Goal: Information Seeking & Learning: Learn about a topic

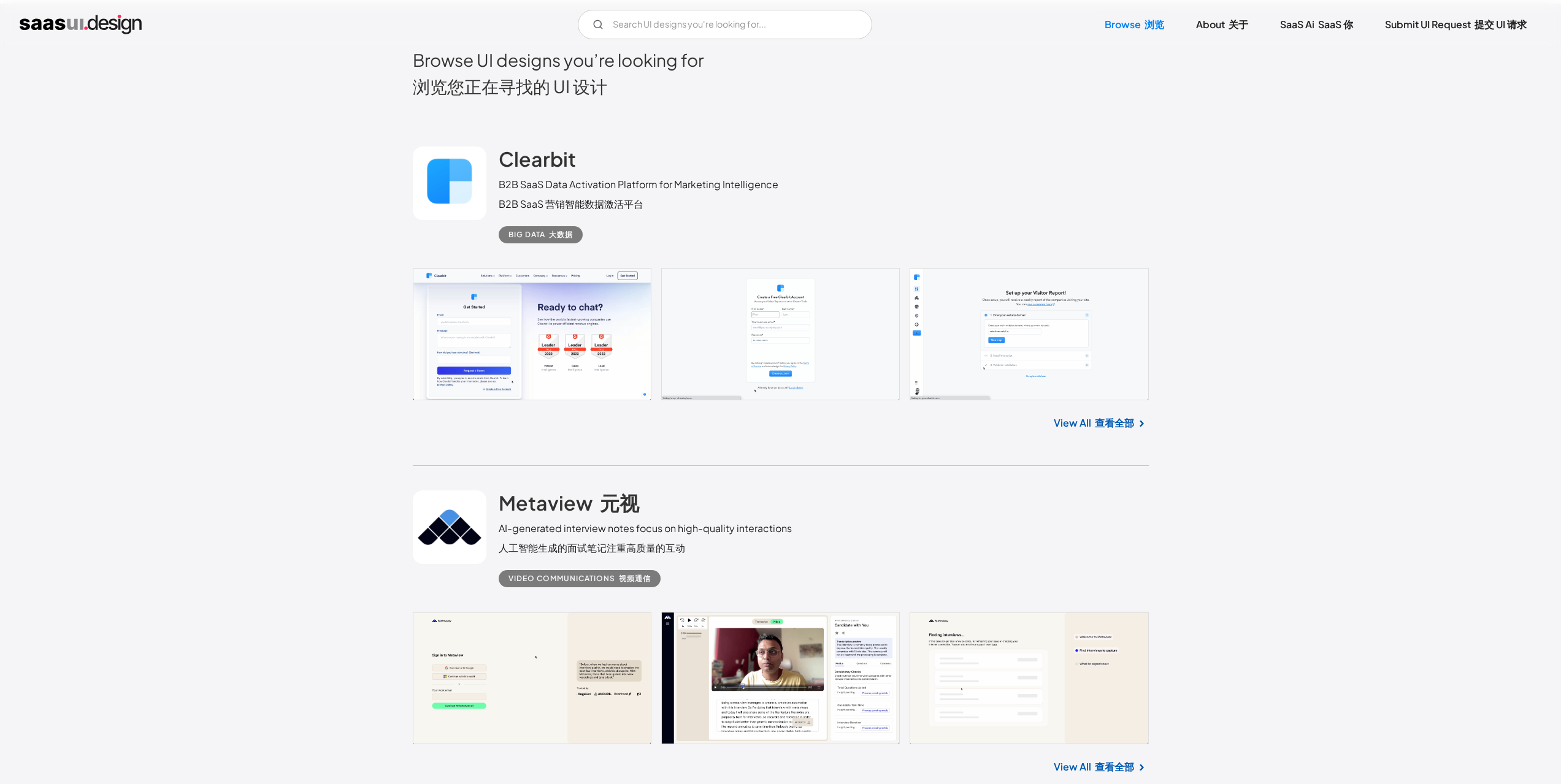
scroll to position [429, 0]
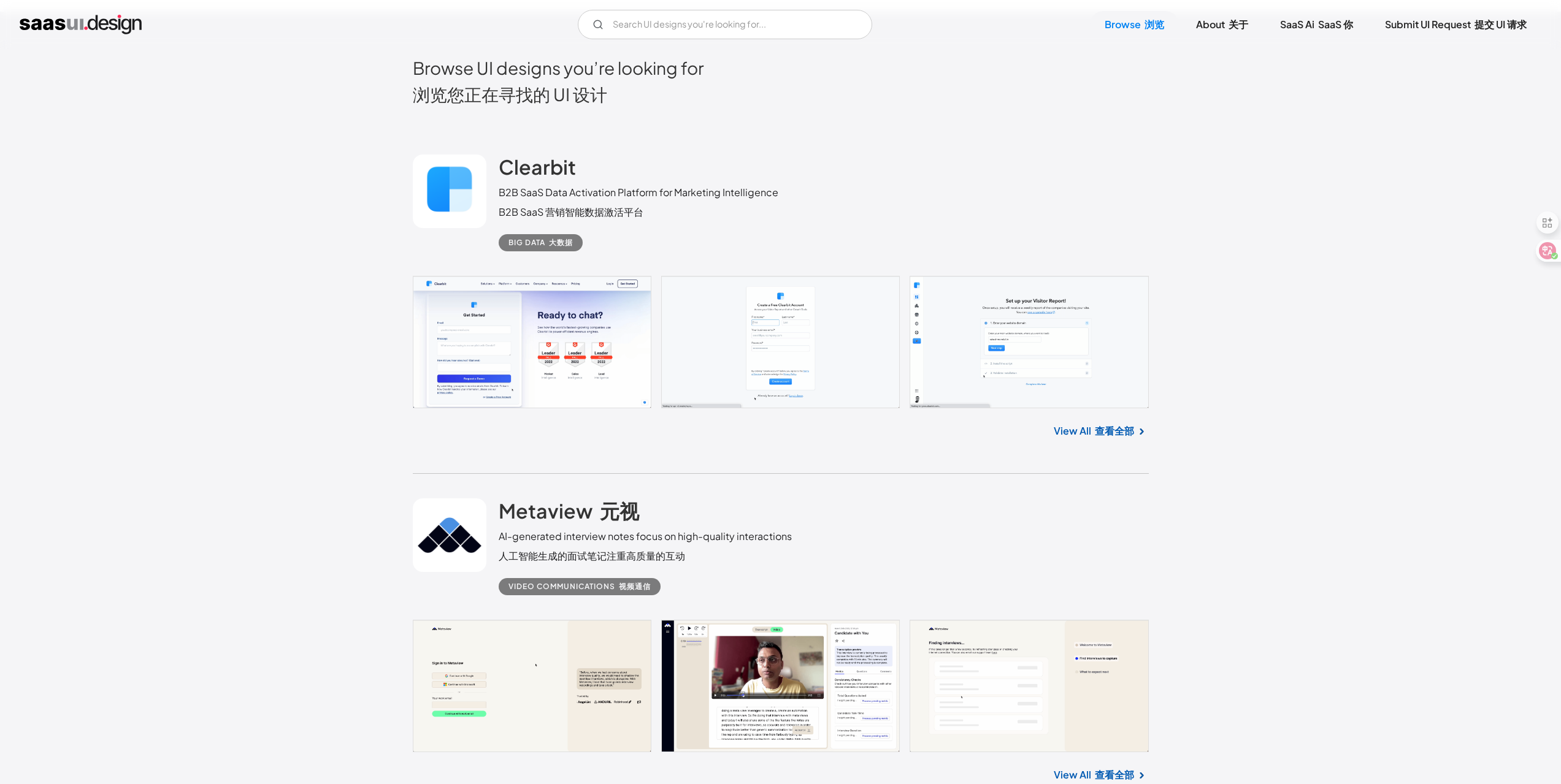
click at [1091, 430] on font at bounding box center [1093, 431] width 4 height 13
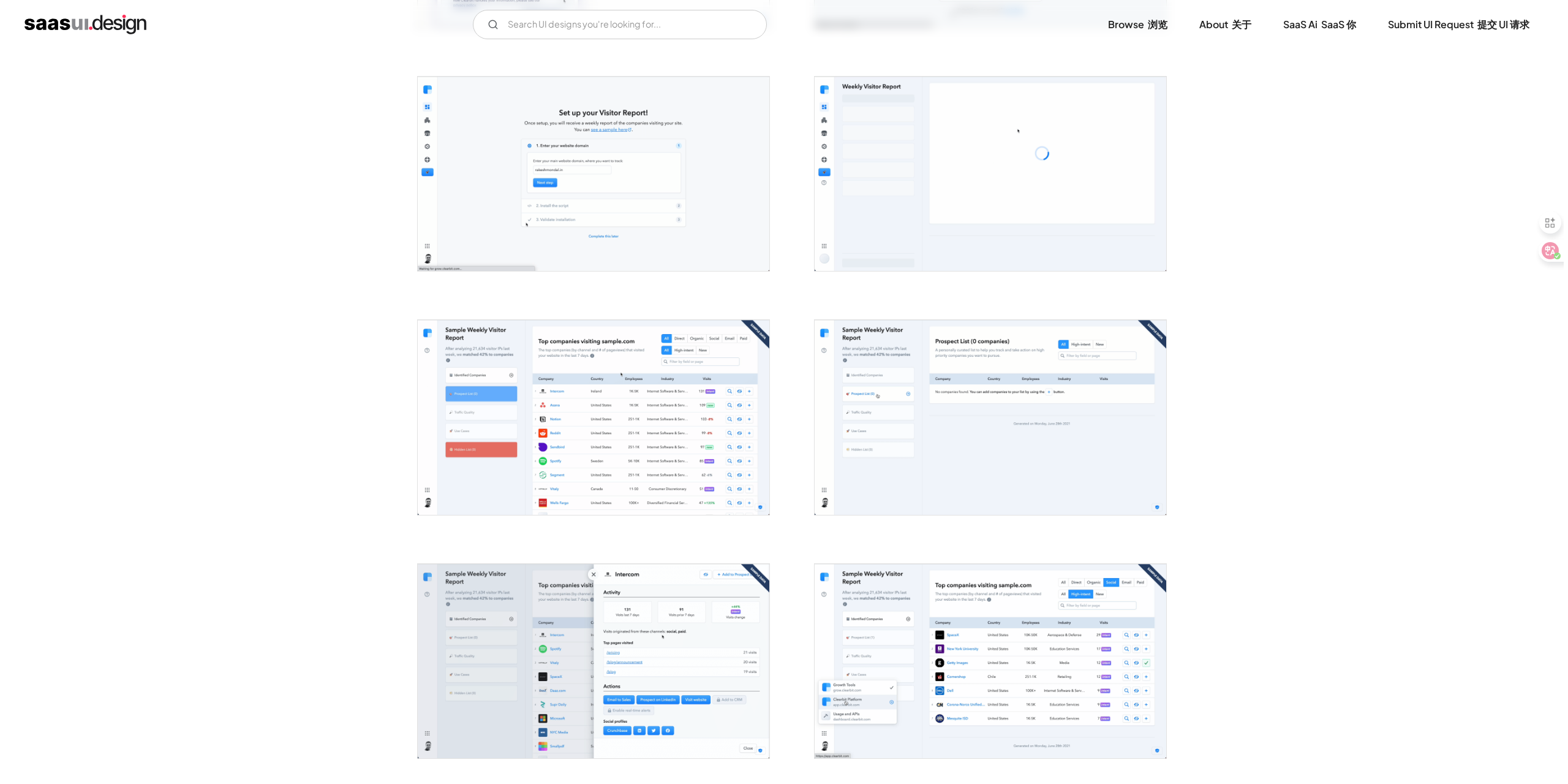
scroll to position [551, 0]
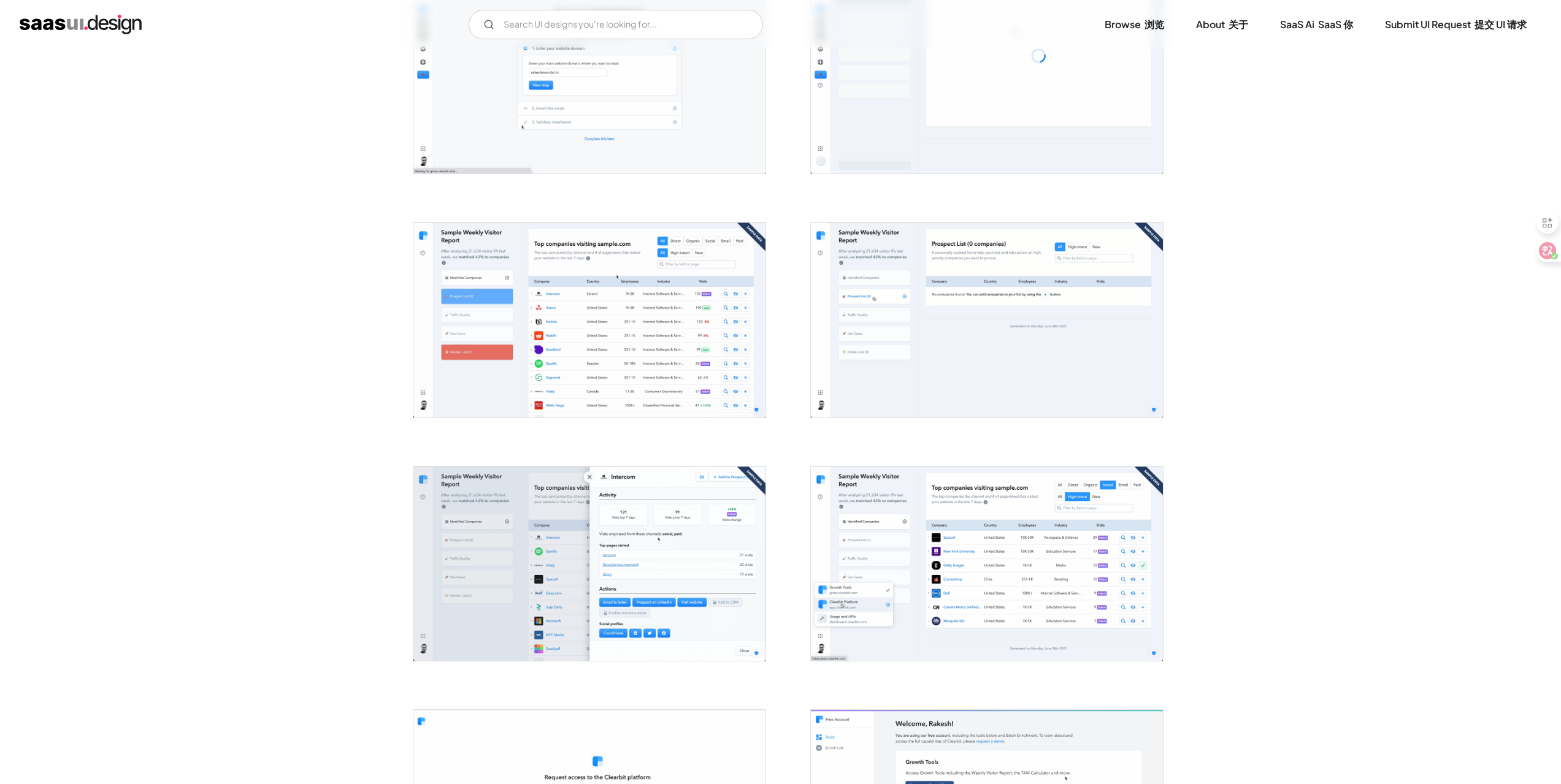
click at [560, 354] on img "open lightbox" at bounding box center [589, 319] width 352 height 195
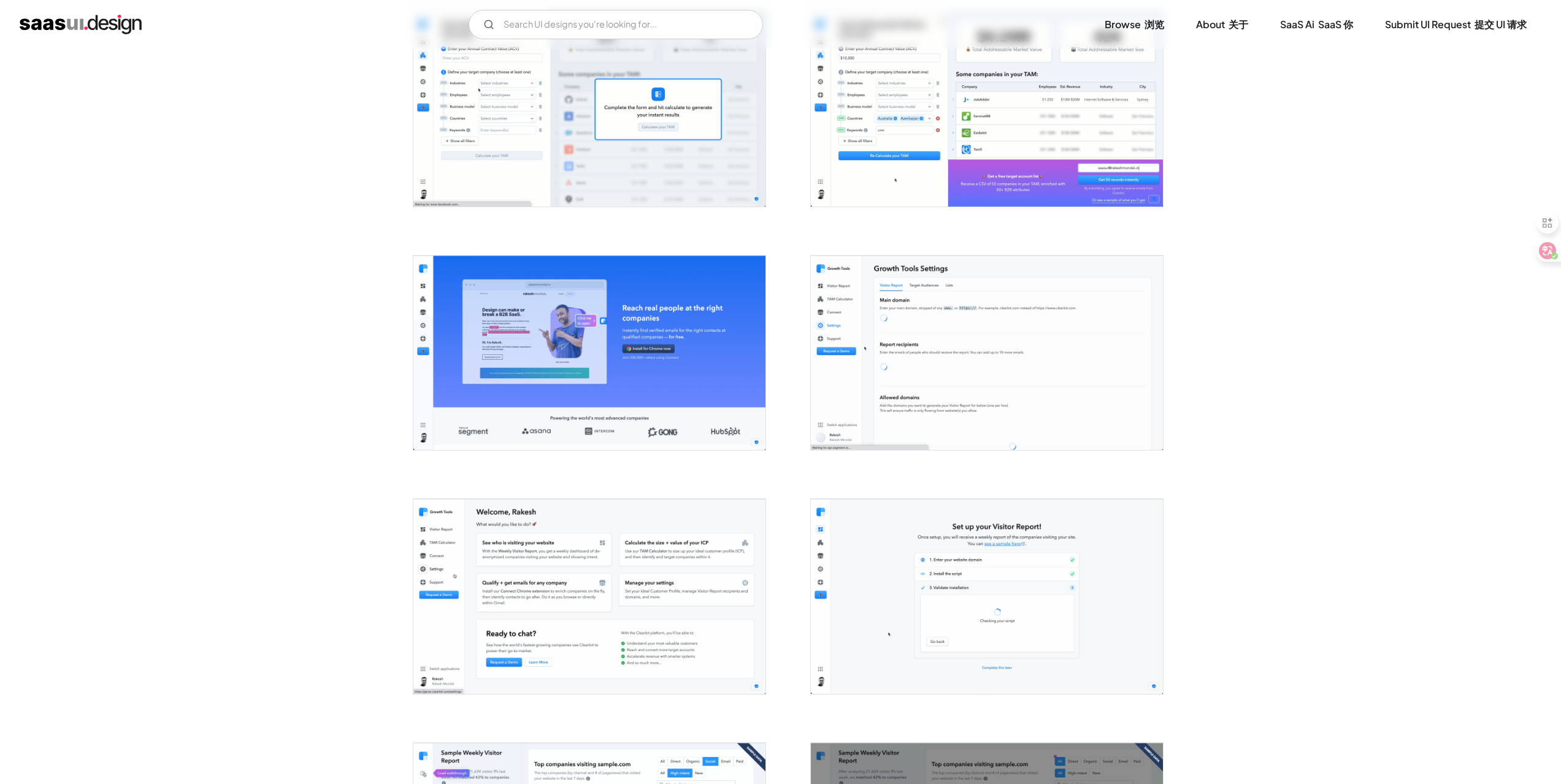
scroll to position [1594, 0]
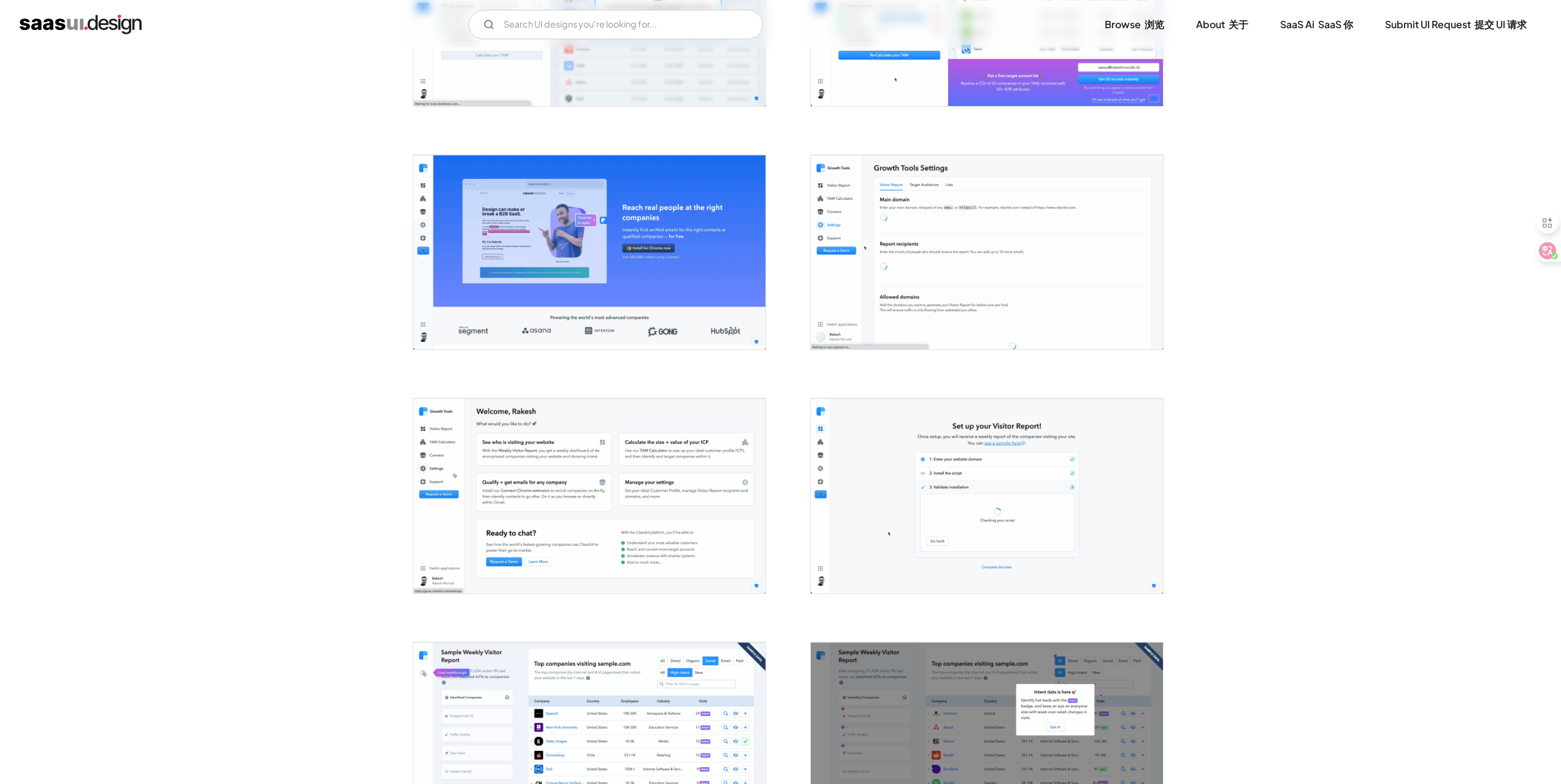
click at [909, 241] on img "open lightbox" at bounding box center [987, 252] width 352 height 195
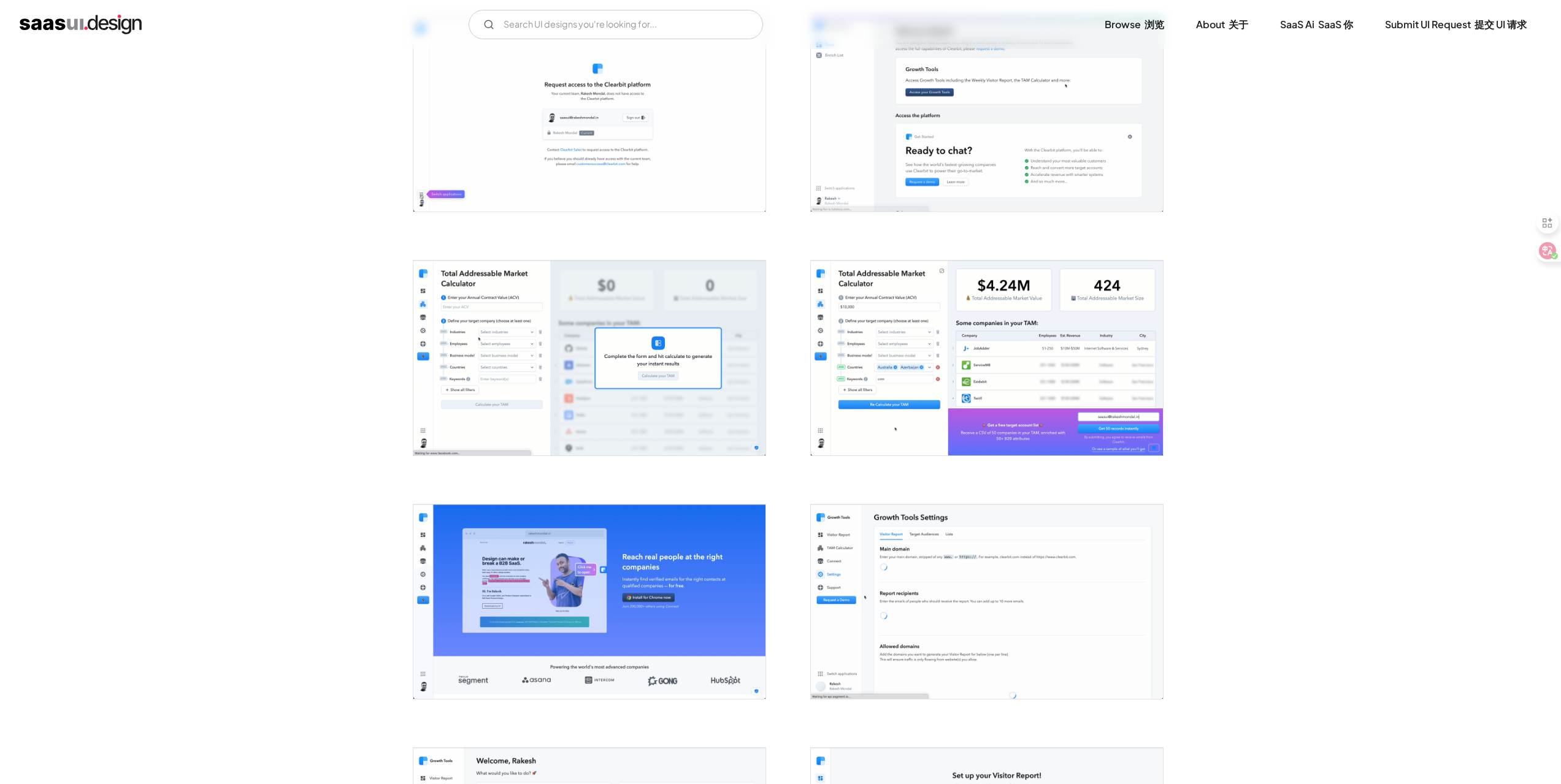
scroll to position [1226, 0]
